Goal: Information Seeking & Learning: Learn about a topic

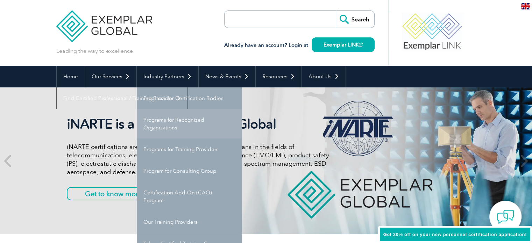
click at [182, 121] on link "Programs for Recognized Organizations" at bounding box center [189, 123] width 105 height 29
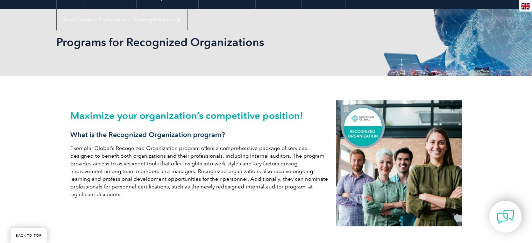
scroll to position [35, 0]
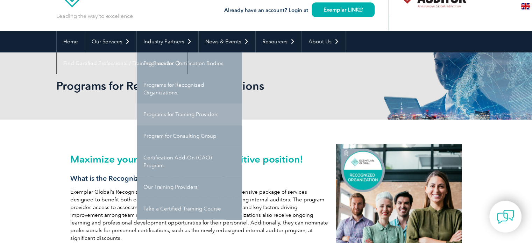
click at [184, 113] on link "Programs for Training Providers" at bounding box center [189, 114] width 105 height 22
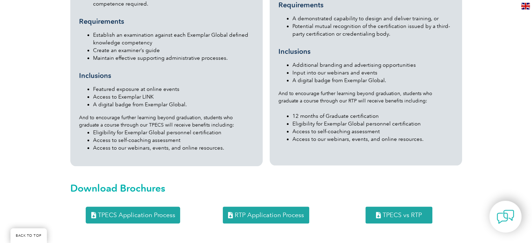
scroll to position [699, 0]
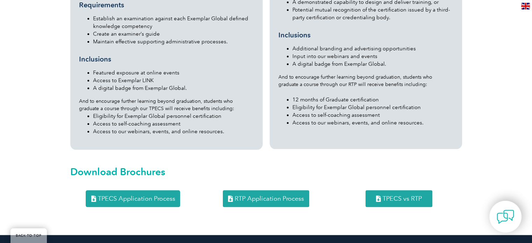
click at [139, 195] on span "TPECS Application Process" at bounding box center [136, 198] width 77 height 6
click at [292, 195] on span "RTP Application Process" at bounding box center [269, 198] width 69 height 6
click at [396, 195] on span "TPECS vs RTP" at bounding box center [401, 198] width 39 height 6
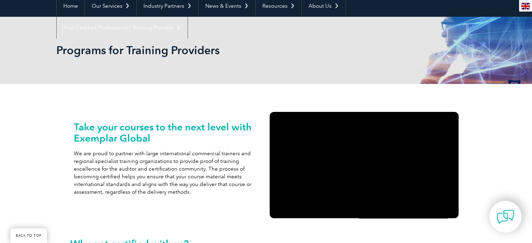
scroll to position [70, 0]
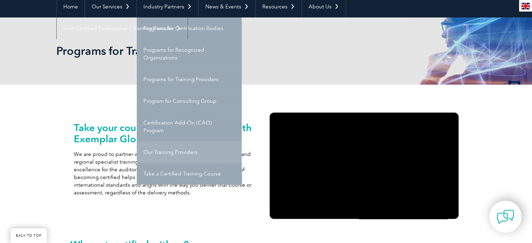
click at [183, 152] on link "Our Training Providers" at bounding box center [189, 152] width 105 height 22
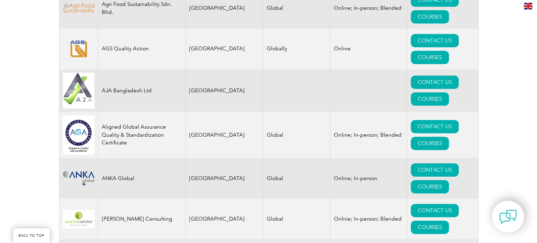
scroll to position [699, 0]
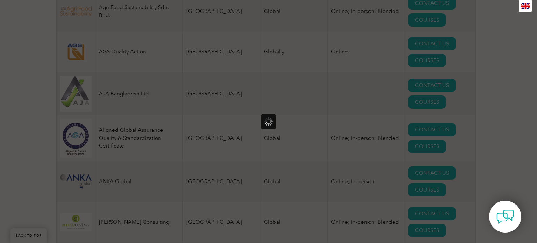
scroll to position [0, 0]
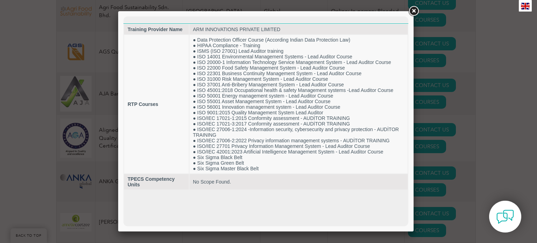
click at [415, 11] on link at bounding box center [413, 11] width 13 height 13
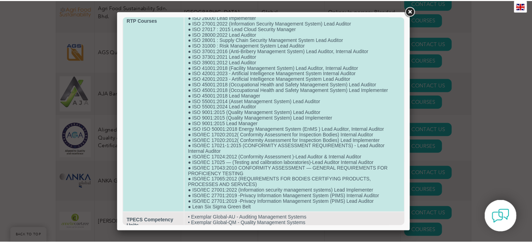
scroll to position [212, 0]
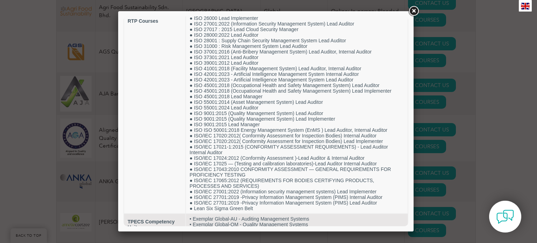
click at [412, 9] on link at bounding box center [413, 11] width 13 height 13
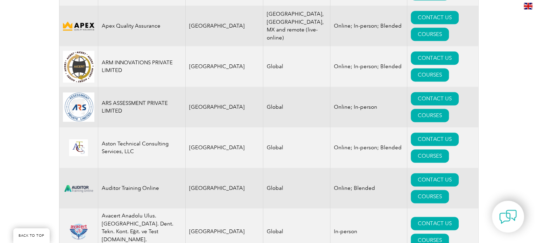
scroll to position [944, 0]
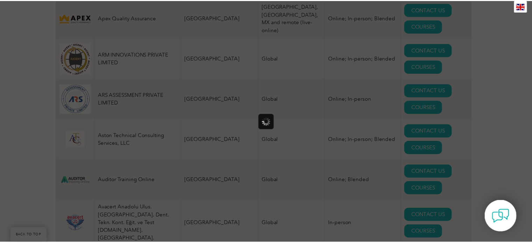
scroll to position [0, 0]
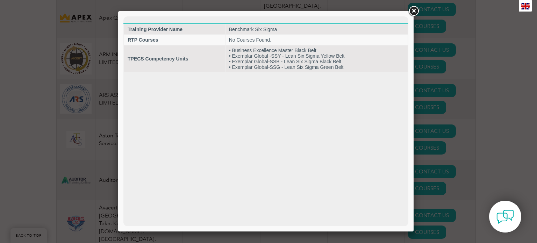
click at [414, 12] on link at bounding box center [413, 11] width 13 height 13
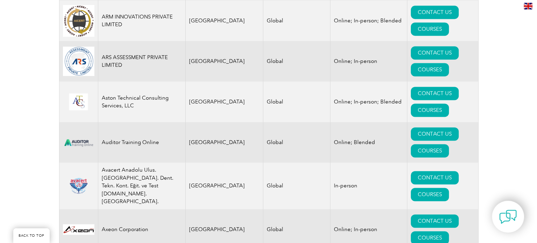
scroll to position [1014, 0]
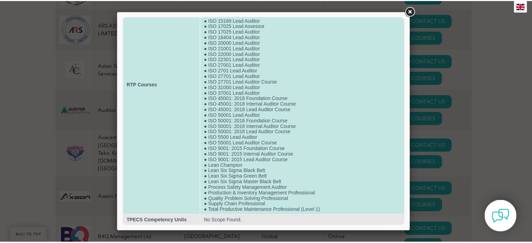
scroll to position [94, 0]
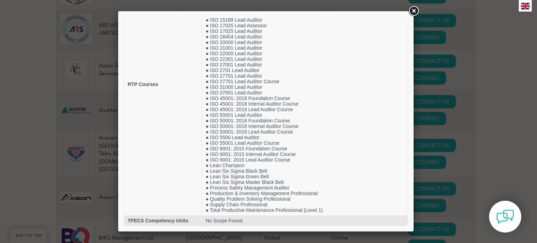
click at [414, 12] on link at bounding box center [413, 11] width 13 height 13
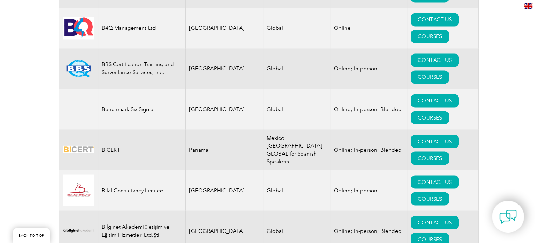
scroll to position [1258, 0]
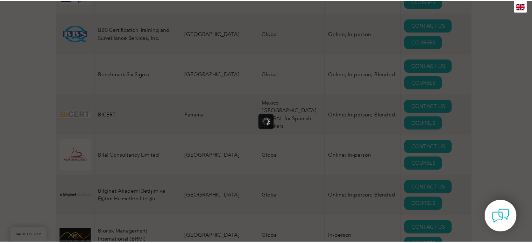
scroll to position [0, 0]
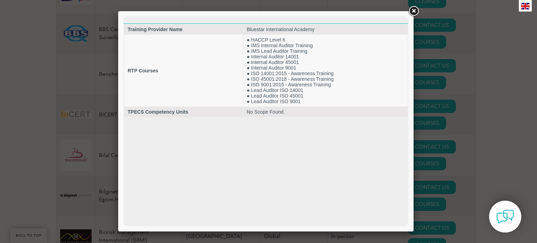
click at [414, 9] on link at bounding box center [413, 11] width 13 height 13
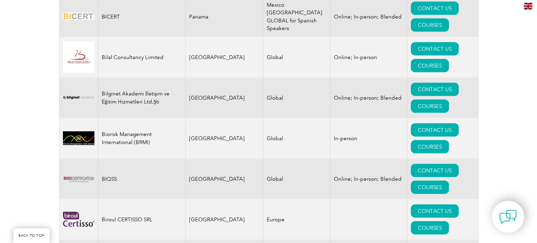
scroll to position [1363, 0]
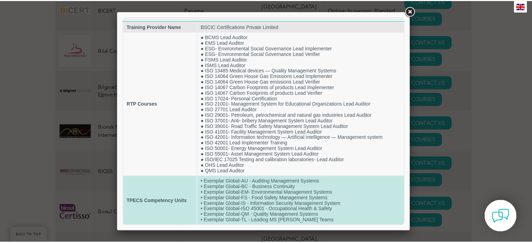
scroll to position [12, 0]
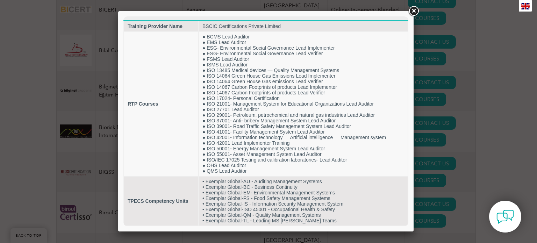
click at [412, 12] on link at bounding box center [413, 11] width 13 height 13
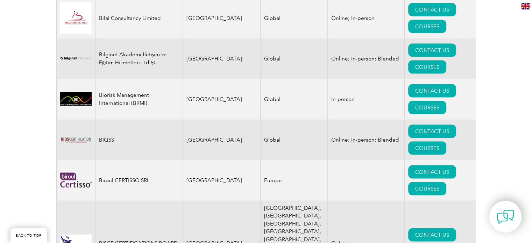
scroll to position [1398, 0]
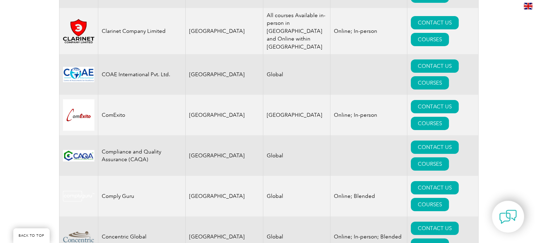
scroll to position [2342, 0]
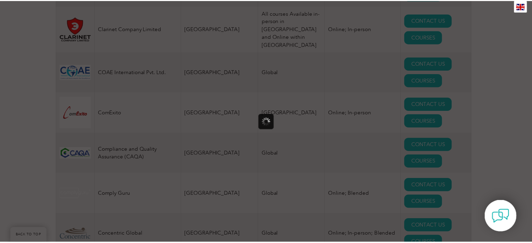
scroll to position [0, 0]
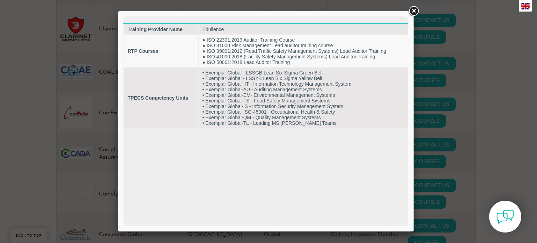
click at [414, 10] on link at bounding box center [413, 11] width 13 height 13
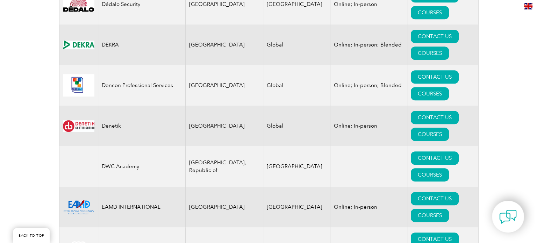
scroll to position [3111, 0]
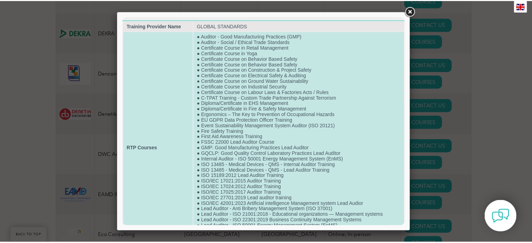
scroll to position [0, 0]
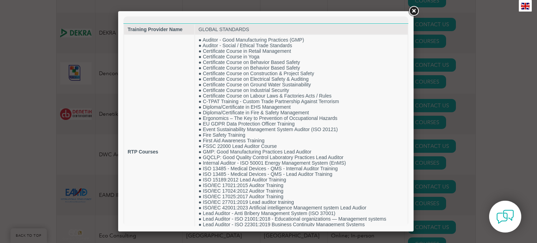
click at [412, 9] on link at bounding box center [413, 11] width 13 height 13
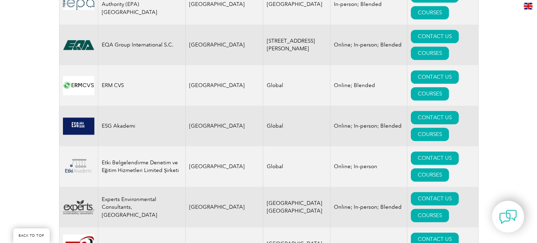
scroll to position [3670, 0]
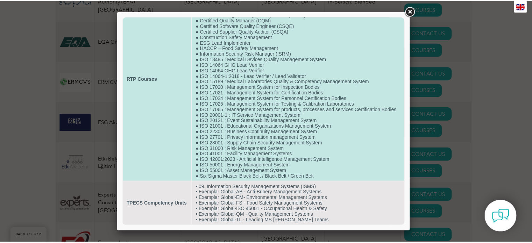
scroll to position [71, 0]
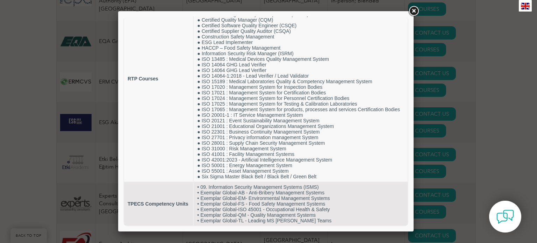
click at [414, 11] on link at bounding box center [413, 11] width 13 height 13
